Goal: Transaction & Acquisition: Book appointment/travel/reservation

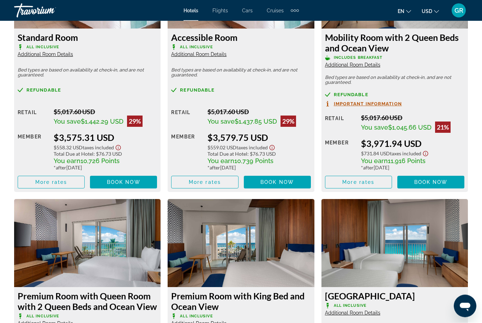
scroll to position [1403, 0]
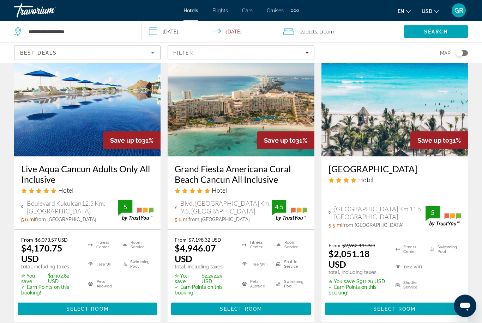
scroll to position [653, 0]
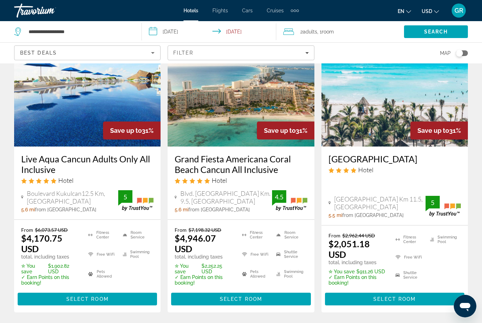
click at [391, 291] on span "Main content" at bounding box center [394, 299] width 139 height 17
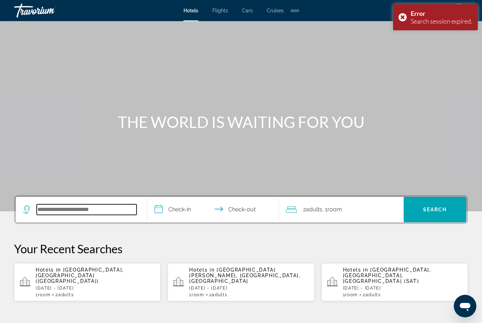
click at [115, 211] on input "Search hotel destination" at bounding box center [87, 209] width 100 height 11
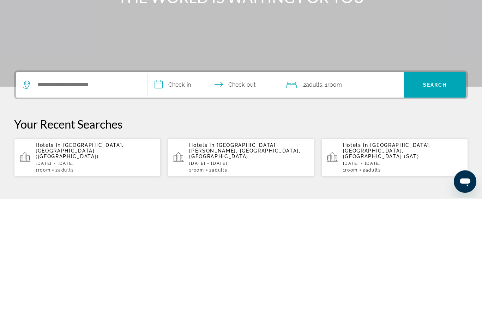
click at [127, 286] on p "[DATE] - [DATE]" at bounding box center [95, 288] width 119 height 5
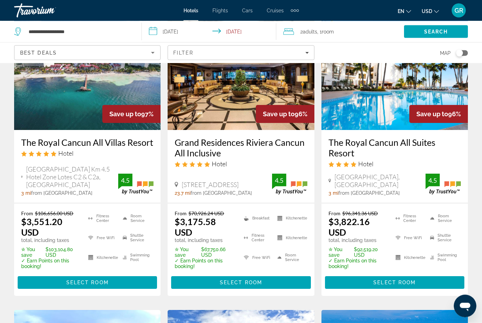
scroll to position [96, 0]
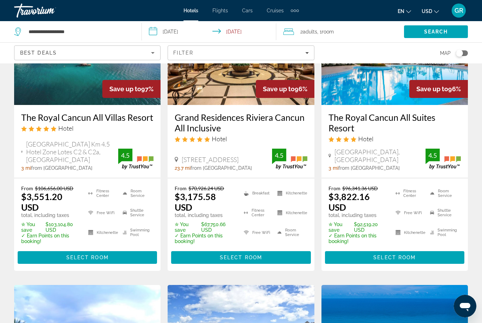
click at [96, 262] on span "Main content" at bounding box center [87, 257] width 139 height 17
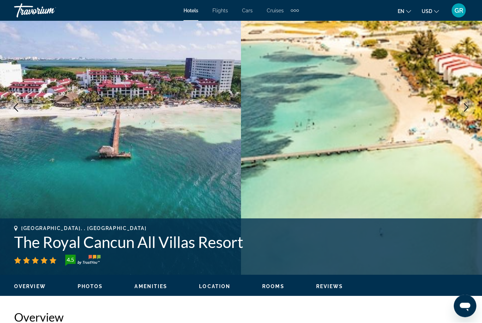
scroll to position [42, 0]
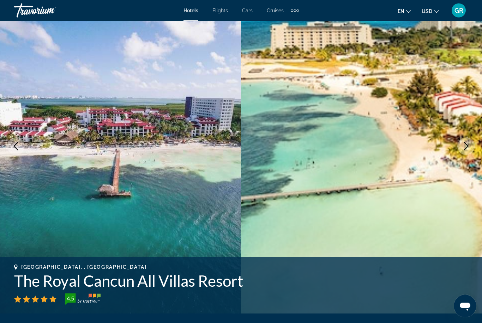
click at [467, 139] on button "Next image" at bounding box center [466, 147] width 18 height 18
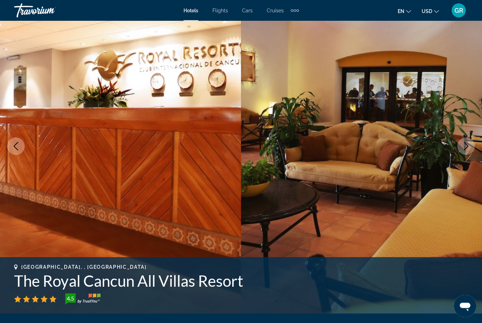
click at [465, 137] on img "Main content" at bounding box center [361, 146] width 241 height 335
click at [467, 135] on img "Main content" at bounding box center [361, 146] width 241 height 335
click at [469, 146] on icon "Next image" at bounding box center [465, 146] width 8 height 8
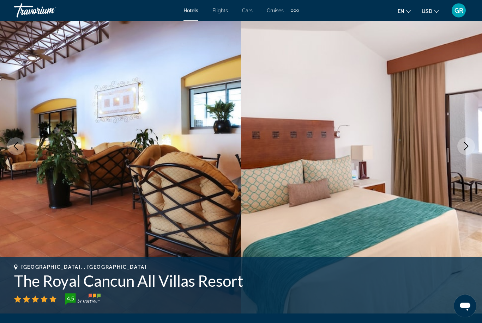
click at [463, 144] on icon "Next image" at bounding box center [465, 146] width 8 height 8
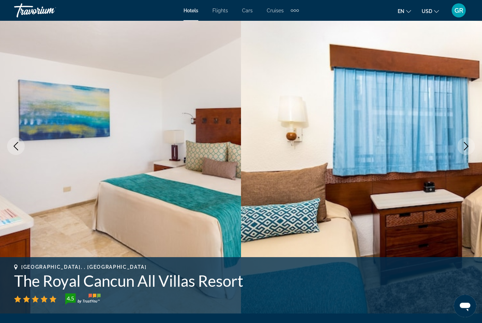
click at [460, 145] on button "Next image" at bounding box center [466, 147] width 18 height 18
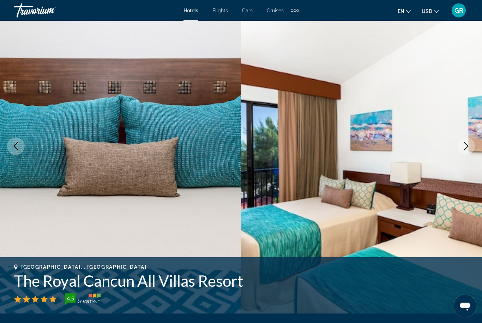
click at [461, 142] on button "Next image" at bounding box center [466, 147] width 18 height 18
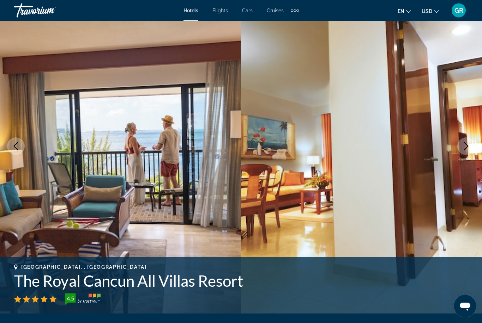
click at [461, 146] on button "Next image" at bounding box center [466, 147] width 18 height 18
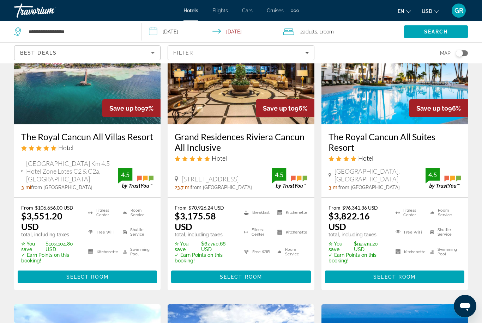
scroll to position [95, 0]
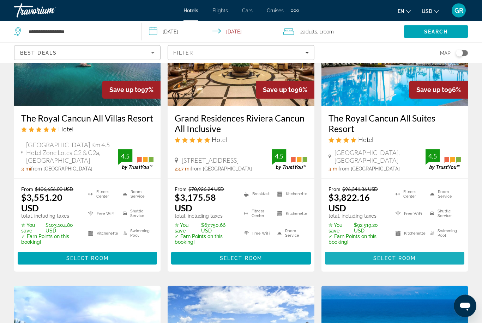
click at [399, 261] on span "Select Room" at bounding box center [394, 259] width 42 height 6
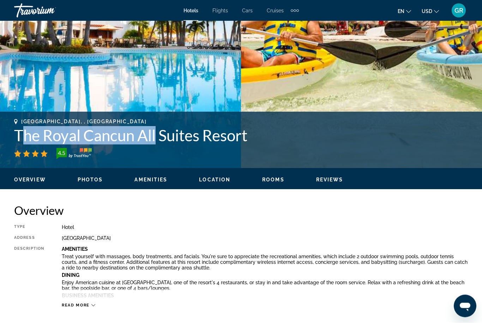
scroll to position [188, 0]
